Goal: Task Accomplishment & Management: Manage account settings

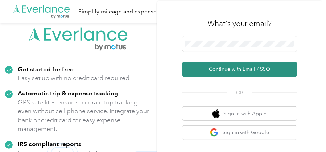
click at [249, 69] on button "Continue with Email / SSO" at bounding box center [239, 69] width 114 height 15
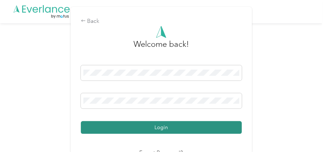
click at [166, 127] on button "Login" at bounding box center [161, 127] width 161 height 13
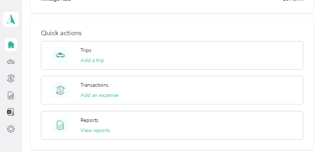
scroll to position [319, 0]
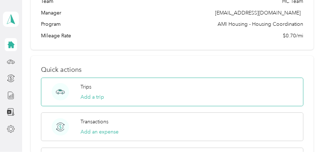
click at [61, 91] on circle at bounding box center [60, 91] width 17 height 17
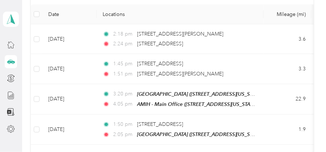
scroll to position [174, 0]
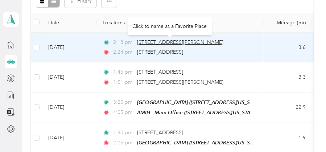
click at [167, 40] on span "[STREET_ADDRESS][PERSON_NAME]" at bounding box center [180, 42] width 86 height 6
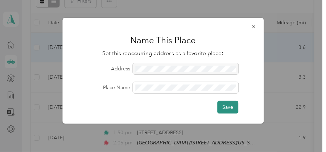
click at [227, 108] on button "Save" at bounding box center [227, 107] width 21 height 13
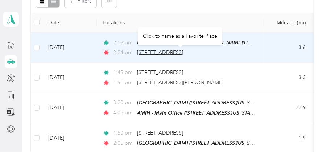
click at [154, 52] on span "[STREET_ADDRESS]" at bounding box center [160, 52] width 46 height 6
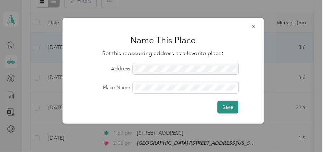
click at [225, 106] on button "Save" at bounding box center [227, 107] width 21 height 13
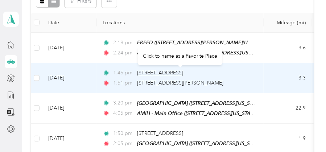
click at [183, 71] on span "[STREET_ADDRESS]" at bounding box center [160, 73] width 46 height 6
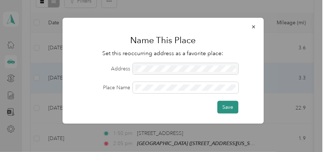
click at [226, 104] on button "Save" at bounding box center [227, 107] width 21 height 13
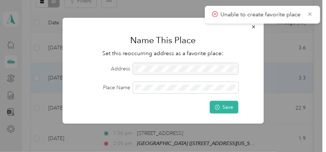
click at [223, 67] on div at bounding box center [185, 68] width 105 height 11
click at [218, 105] on icon "submit" at bounding box center [216, 107] width 5 height 5
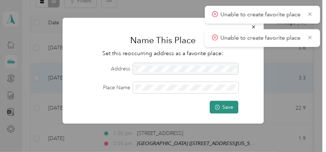
click at [222, 68] on div at bounding box center [185, 68] width 105 height 11
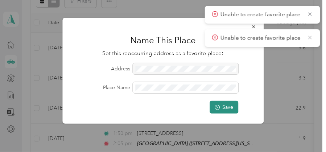
click at [311, 38] on icon at bounding box center [310, 37] width 6 height 7
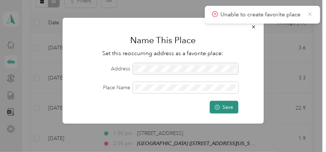
click at [310, 11] on icon at bounding box center [310, 14] width 6 height 7
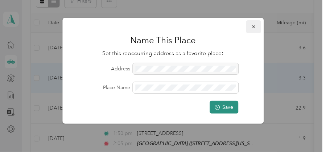
click at [254, 25] on icon "button" at bounding box center [253, 26] width 3 height 3
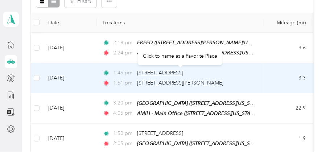
click at [154, 71] on span "[STREET_ADDRESS]" at bounding box center [160, 73] width 46 height 6
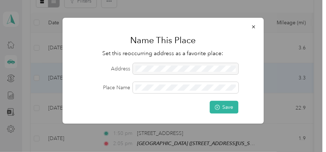
click at [135, 68] on div at bounding box center [185, 68] width 105 height 11
click at [253, 26] on icon "button" at bounding box center [253, 26] width 5 height 5
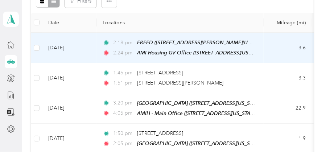
click at [147, 46] on div "2:18 pm FREED ([STREET_ADDRESS][PERSON_NAME][US_STATE]) 2:24 pm AMI Housing GV …" at bounding box center [178, 47] width 152 height 18
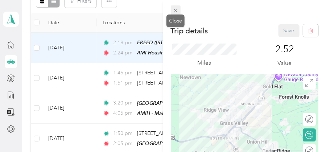
click at [174, 11] on icon at bounding box center [175, 11] width 6 height 6
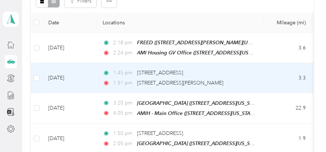
click at [163, 76] on div "1:45 pm [STREET_ADDRESS] 1:51 pm [STREET_ADDRESS][PERSON_NAME]" at bounding box center [178, 78] width 152 height 18
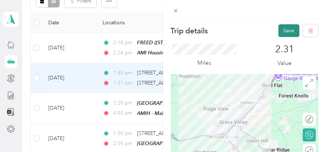
click at [283, 28] on button "Save" at bounding box center [288, 30] width 21 height 13
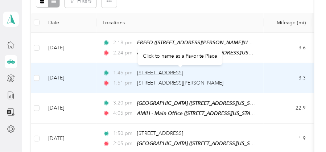
click at [148, 71] on span "[STREET_ADDRESS]" at bounding box center [160, 73] width 46 height 6
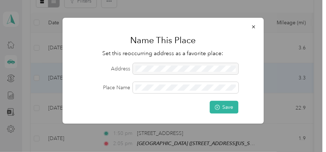
click at [220, 68] on div at bounding box center [185, 68] width 105 height 11
click at [221, 104] on button "Save" at bounding box center [223, 107] width 29 height 13
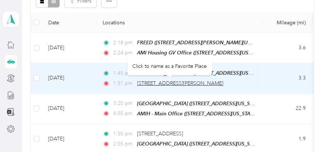
click at [198, 81] on span "[STREET_ADDRESS][PERSON_NAME]" at bounding box center [180, 83] width 86 height 6
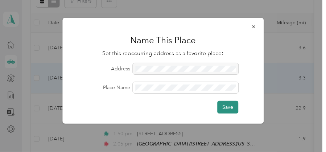
click at [231, 104] on button "Save" at bounding box center [227, 107] width 21 height 13
